Goal: Task Accomplishment & Management: Use online tool/utility

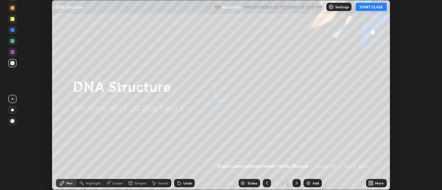
scroll to position [190, 442]
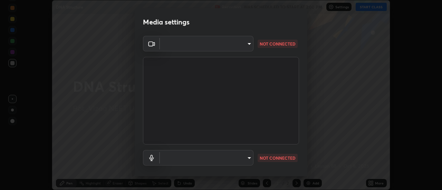
type input "acbb6098d6471371aa14d93c8858c27fd70b427109662103d823130ddc3b5b06"
type input "9687669049185cc21ce8ab0d62155167bbf501018d80d03ab2b29e66c51a6c67"
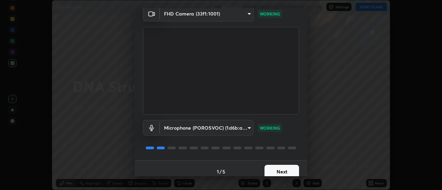
scroll to position [36, 0]
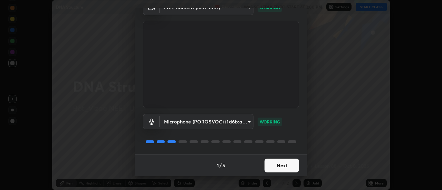
click at [272, 167] on button "Next" at bounding box center [281, 166] width 35 height 14
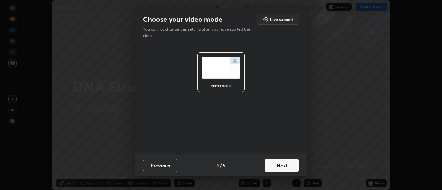
click at [280, 168] on button "Next" at bounding box center [281, 166] width 35 height 14
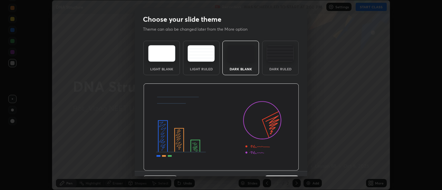
scroll to position [17, 0]
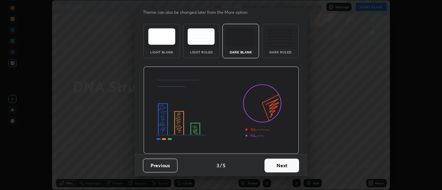
click at [278, 165] on button "Next" at bounding box center [281, 166] width 35 height 14
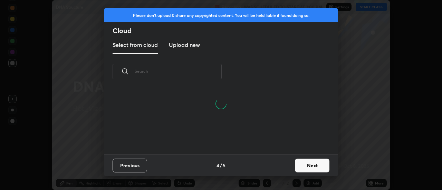
click at [304, 167] on button "Next" at bounding box center [312, 166] width 35 height 14
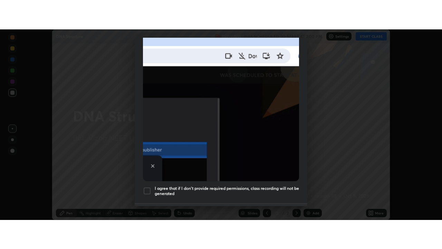
scroll to position [177, 0]
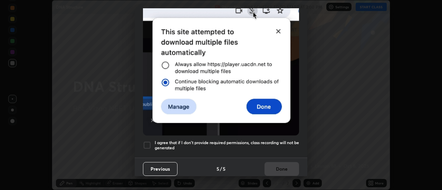
click at [145, 144] on div at bounding box center [147, 145] width 8 height 8
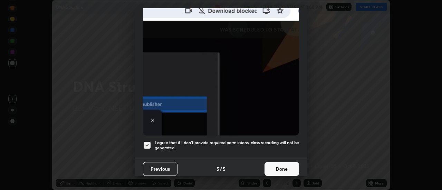
click at [280, 168] on button "Done" at bounding box center [281, 169] width 35 height 14
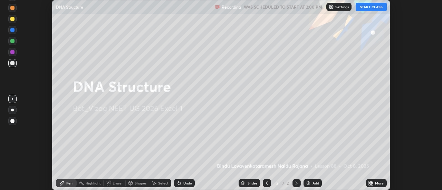
click at [366, 9] on button "START CLASS" at bounding box center [371, 7] width 31 height 8
click at [372, 183] on icon at bounding box center [371, 184] width 6 height 6
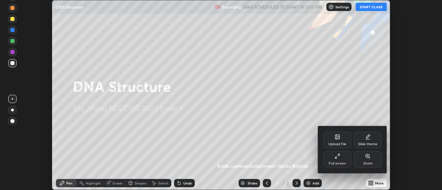
click at [336, 158] on icon at bounding box center [337, 157] width 6 height 6
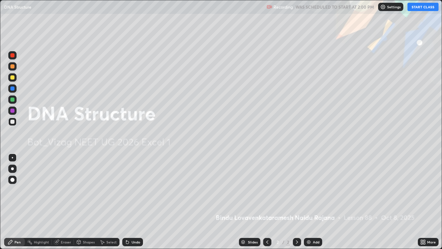
scroll to position [249, 442]
click at [309, 190] on img at bounding box center [309, 242] width 6 height 6
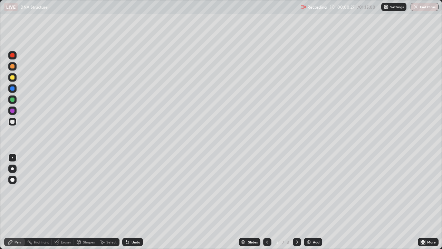
click at [12, 77] on div at bounding box center [12, 77] width 4 height 4
click at [12, 168] on div at bounding box center [12, 168] width 3 height 3
click at [12, 121] on div at bounding box center [12, 121] width 4 height 4
click at [13, 66] on div at bounding box center [12, 66] width 4 height 4
click at [13, 91] on div at bounding box center [12, 88] width 8 height 8
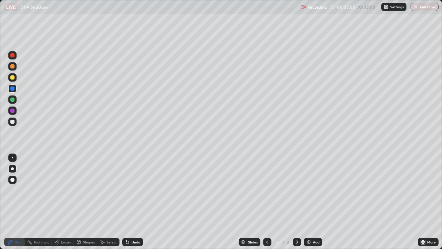
click at [12, 77] on div at bounding box center [12, 77] width 4 height 4
click at [13, 68] on div at bounding box center [12, 66] width 4 height 4
click at [13, 89] on div at bounding box center [12, 88] width 4 height 4
click at [13, 67] on div at bounding box center [12, 66] width 4 height 4
click at [13, 179] on div at bounding box center [12, 179] width 4 height 4
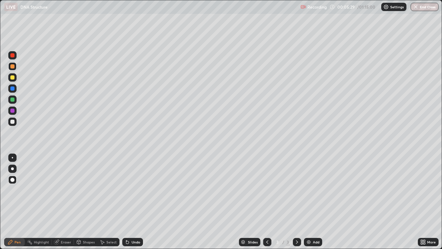
click at [309, 190] on img at bounding box center [309, 242] width 6 height 6
click at [13, 100] on div at bounding box center [12, 99] width 4 height 4
click at [14, 67] on div at bounding box center [12, 66] width 4 height 4
click at [12, 100] on div at bounding box center [12, 99] width 4 height 4
click at [13, 88] on div at bounding box center [12, 88] width 4 height 4
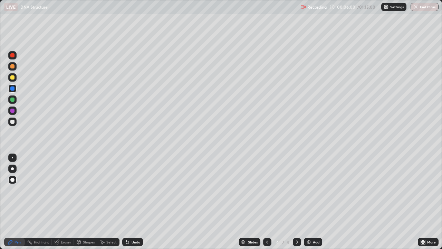
click at [14, 66] on div at bounding box center [12, 66] width 4 height 4
click at [12, 100] on div at bounding box center [12, 99] width 4 height 4
click at [14, 89] on div at bounding box center [12, 88] width 4 height 4
click at [13, 67] on div at bounding box center [12, 66] width 4 height 4
click at [13, 122] on div at bounding box center [12, 121] width 4 height 4
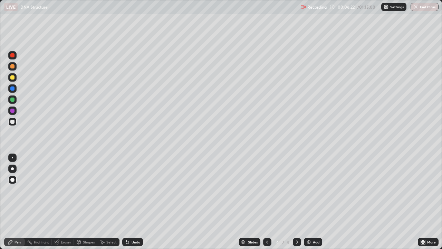
click at [13, 101] on div at bounding box center [12, 99] width 4 height 4
click at [13, 67] on div at bounding box center [12, 66] width 4 height 4
click at [12, 100] on div at bounding box center [12, 99] width 4 height 4
click at [13, 66] on div at bounding box center [12, 66] width 4 height 4
click at [266, 190] on icon at bounding box center [267, 242] width 6 height 6
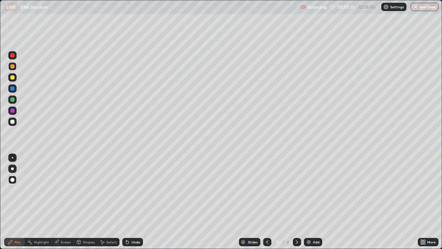
click at [308, 190] on img at bounding box center [309, 242] width 6 height 6
click at [14, 100] on div at bounding box center [12, 99] width 4 height 4
click at [14, 78] on div at bounding box center [12, 77] width 4 height 4
click at [12, 98] on div at bounding box center [12, 99] width 4 height 4
click at [14, 122] on div at bounding box center [12, 121] width 4 height 4
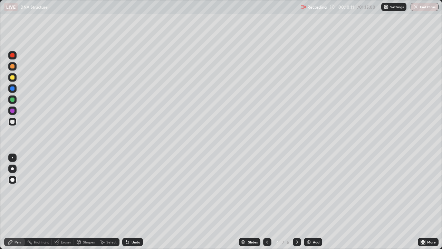
click at [13, 121] on div at bounding box center [12, 121] width 4 height 4
click at [308, 190] on img at bounding box center [309, 242] width 6 height 6
click at [14, 68] on div at bounding box center [12, 66] width 4 height 4
click at [13, 100] on div at bounding box center [12, 99] width 4 height 4
click at [12, 78] on div at bounding box center [12, 77] width 4 height 4
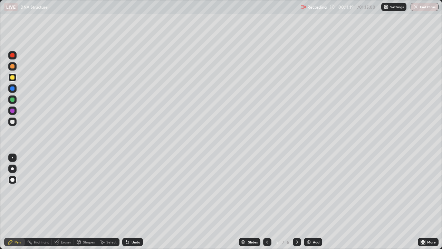
click at [307, 190] on img at bounding box center [309, 242] width 6 height 6
click at [13, 100] on div at bounding box center [12, 99] width 4 height 4
click at [12, 125] on div at bounding box center [12, 121] width 8 height 8
click at [13, 57] on div at bounding box center [12, 55] width 4 height 4
click at [11, 120] on div at bounding box center [12, 121] width 4 height 4
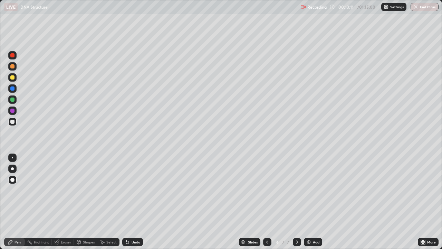
click at [14, 77] on div at bounding box center [12, 77] width 4 height 4
click at [13, 110] on div at bounding box center [12, 110] width 4 height 4
click at [12, 157] on div at bounding box center [12, 157] width 1 height 1
click at [15, 65] on div at bounding box center [12, 66] width 8 height 8
click at [308, 190] on img at bounding box center [309, 242] width 6 height 6
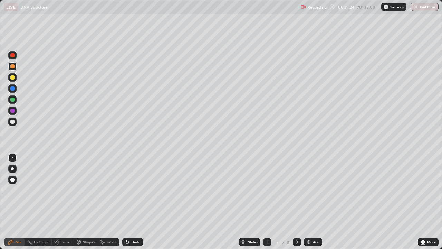
click at [13, 77] on div at bounding box center [12, 77] width 4 height 4
click at [13, 99] on div at bounding box center [12, 99] width 4 height 4
click at [13, 123] on div at bounding box center [12, 121] width 4 height 4
click at [13, 78] on div at bounding box center [12, 77] width 4 height 4
click at [12, 67] on div at bounding box center [12, 66] width 4 height 4
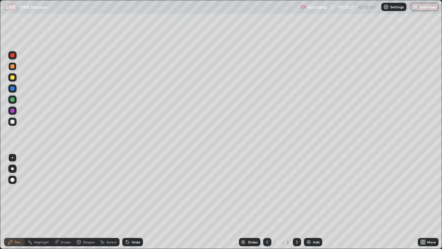
click at [13, 100] on div at bounding box center [12, 99] width 4 height 4
click at [13, 68] on div at bounding box center [12, 66] width 4 height 4
click at [12, 99] on div at bounding box center [12, 99] width 4 height 4
click at [13, 66] on div at bounding box center [12, 66] width 4 height 4
click at [13, 99] on div at bounding box center [12, 99] width 4 height 4
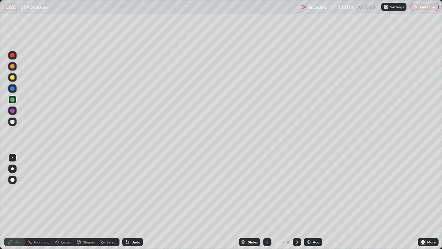
click at [13, 67] on div at bounding box center [12, 66] width 4 height 4
click at [11, 100] on div at bounding box center [12, 99] width 4 height 4
click at [12, 112] on div at bounding box center [12, 110] width 4 height 4
click at [15, 78] on div at bounding box center [12, 77] width 8 height 8
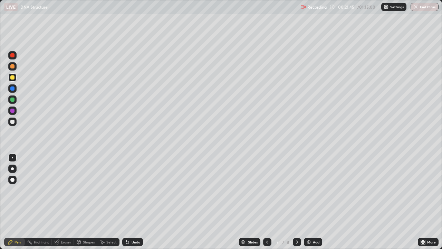
click at [12, 168] on div at bounding box center [12, 168] width 3 height 3
click at [14, 179] on div at bounding box center [12, 179] width 4 height 4
click at [13, 122] on div at bounding box center [12, 121] width 4 height 4
click at [12, 157] on div at bounding box center [12, 157] width 1 height 1
click at [309, 190] on img at bounding box center [309, 242] width 6 height 6
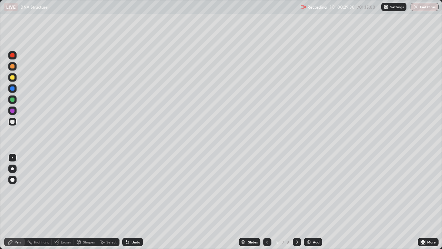
click at [13, 77] on div at bounding box center [12, 77] width 4 height 4
click at [13, 100] on div at bounding box center [12, 99] width 4 height 4
click at [12, 168] on div at bounding box center [12, 168] width 3 height 3
click at [14, 122] on div at bounding box center [12, 121] width 4 height 4
click at [13, 100] on div at bounding box center [12, 99] width 4 height 4
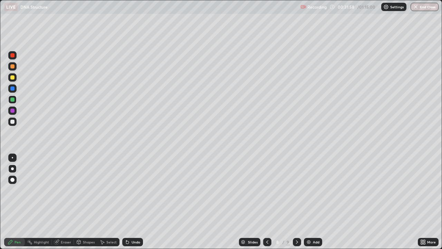
click at [13, 111] on div at bounding box center [12, 110] width 4 height 4
click at [12, 56] on div at bounding box center [12, 55] width 4 height 4
click at [13, 112] on div at bounding box center [12, 110] width 4 height 4
click at [11, 122] on div at bounding box center [12, 121] width 4 height 4
click at [309, 190] on img at bounding box center [309, 242] width 6 height 6
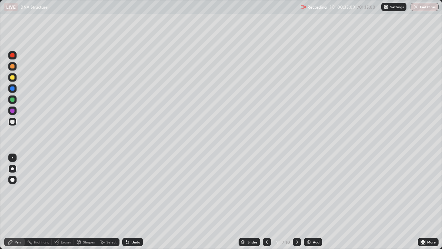
click at [13, 99] on div at bounding box center [12, 99] width 4 height 4
click at [14, 111] on div at bounding box center [12, 110] width 4 height 4
click at [13, 56] on div at bounding box center [12, 55] width 4 height 4
click at [10, 123] on div at bounding box center [12, 121] width 8 height 8
click at [13, 77] on div at bounding box center [12, 77] width 4 height 4
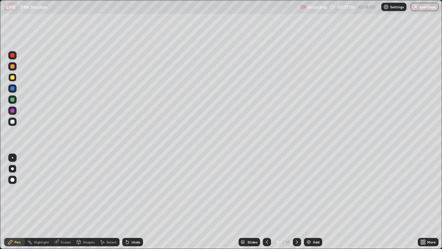
click at [14, 77] on div at bounding box center [12, 77] width 4 height 4
click at [13, 122] on div at bounding box center [12, 121] width 4 height 4
click at [13, 57] on div at bounding box center [12, 55] width 4 height 4
click at [13, 100] on div at bounding box center [12, 99] width 4 height 4
click at [12, 79] on div at bounding box center [12, 77] width 4 height 4
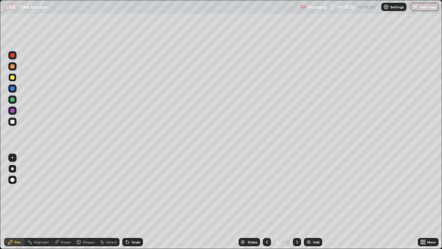
click at [13, 110] on div at bounding box center [12, 110] width 4 height 4
click at [12, 120] on div at bounding box center [12, 121] width 4 height 4
click at [14, 77] on div at bounding box center [12, 77] width 4 height 4
click at [13, 88] on div at bounding box center [12, 88] width 4 height 4
click at [14, 79] on div at bounding box center [12, 77] width 4 height 4
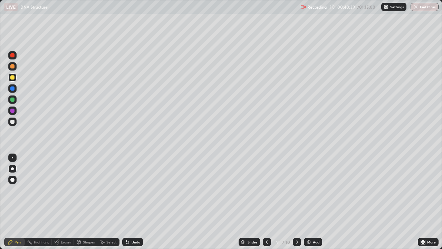
click at [14, 55] on div at bounding box center [12, 55] width 4 height 4
click at [266, 190] on icon at bounding box center [267, 242] width 6 height 6
click at [294, 190] on div at bounding box center [297, 241] width 8 height 8
click at [265, 190] on icon at bounding box center [267, 242] width 6 height 6
click at [297, 190] on icon at bounding box center [297, 242] width 6 height 6
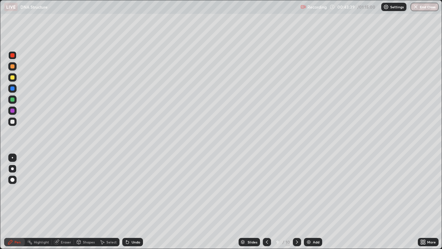
click at [267, 190] on icon at bounding box center [267, 242] width 6 height 6
click at [295, 190] on icon at bounding box center [297, 242] width 6 height 6
click at [310, 190] on img at bounding box center [309, 242] width 6 height 6
click at [13, 100] on div at bounding box center [12, 99] width 4 height 4
click at [13, 122] on div at bounding box center [12, 121] width 4 height 4
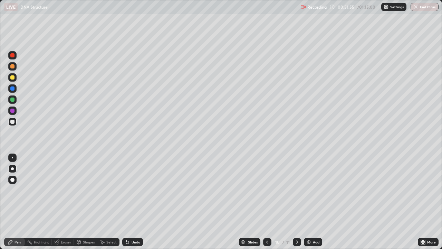
click at [12, 88] on div at bounding box center [12, 88] width 4 height 4
click at [11, 78] on div at bounding box center [12, 77] width 4 height 4
click at [13, 121] on div at bounding box center [12, 121] width 4 height 4
click at [306, 190] on img at bounding box center [309, 242] width 6 height 6
click at [12, 78] on div at bounding box center [12, 77] width 4 height 4
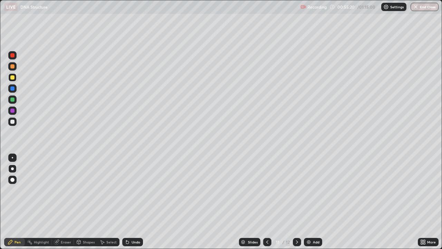
click at [13, 67] on div at bounding box center [12, 66] width 4 height 4
click at [12, 79] on div at bounding box center [12, 77] width 4 height 4
click at [13, 100] on div at bounding box center [12, 99] width 4 height 4
click at [13, 66] on div at bounding box center [12, 66] width 4 height 4
click at [266, 190] on icon at bounding box center [267, 242] width 6 height 6
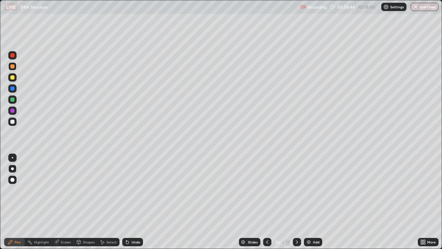
click at [296, 190] on icon at bounding box center [297, 241] width 2 height 3
click at [266, 190] on icon at bounding box center [267, 242] width 6 height 6
click at [296, 190] on icon at bounding box center [297, 241] width 2 height 3
click at [12, 123] on div at bounding box center [12, 121] width 4 height 4
click at [13, 55] on div at bounding box center [12, 55] width 4 height 4
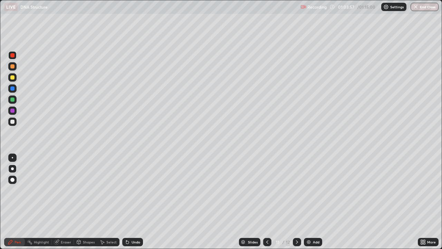
click at [308, 190] on img at bounding box center [309, 242] width 6 height 6
click at [14, 122] on div at bounding box center [12, 121] width 4 height 4
click at [14, 67] on div at bounding box center [12, 66] width 4 height 4
click at [13, 56] on div at bounding box center [12, 55] width 4 height 4
click at [12, 68] on div at bounding box center [12, 66] width 4 height 4
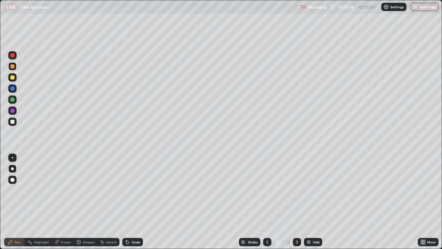
click at [14, 100] on div at bounding box center [12, 99] width 4 height 4
click at [11, 123] on div at bounding box center [12, 121] width 4 height 4
click at [421, 7] on button "End Class" at bounding box center [424, 7] width 28 height 8
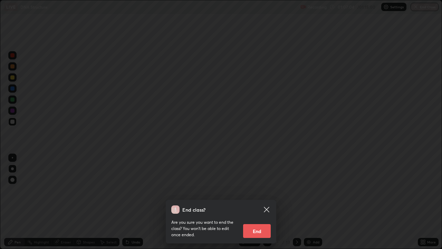
click at [253, 190] on button "End" at bounding box center [257, 231] width 28 height 14
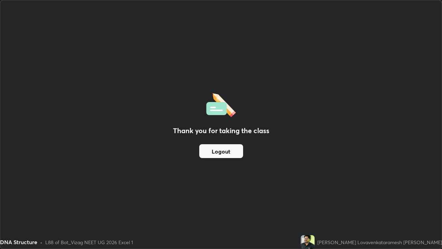
click at [223, 151] on button "Logout" at bounding box center [221, 151] width 44 height 14
